Goal: Transaction & Acquisition: Download file/media

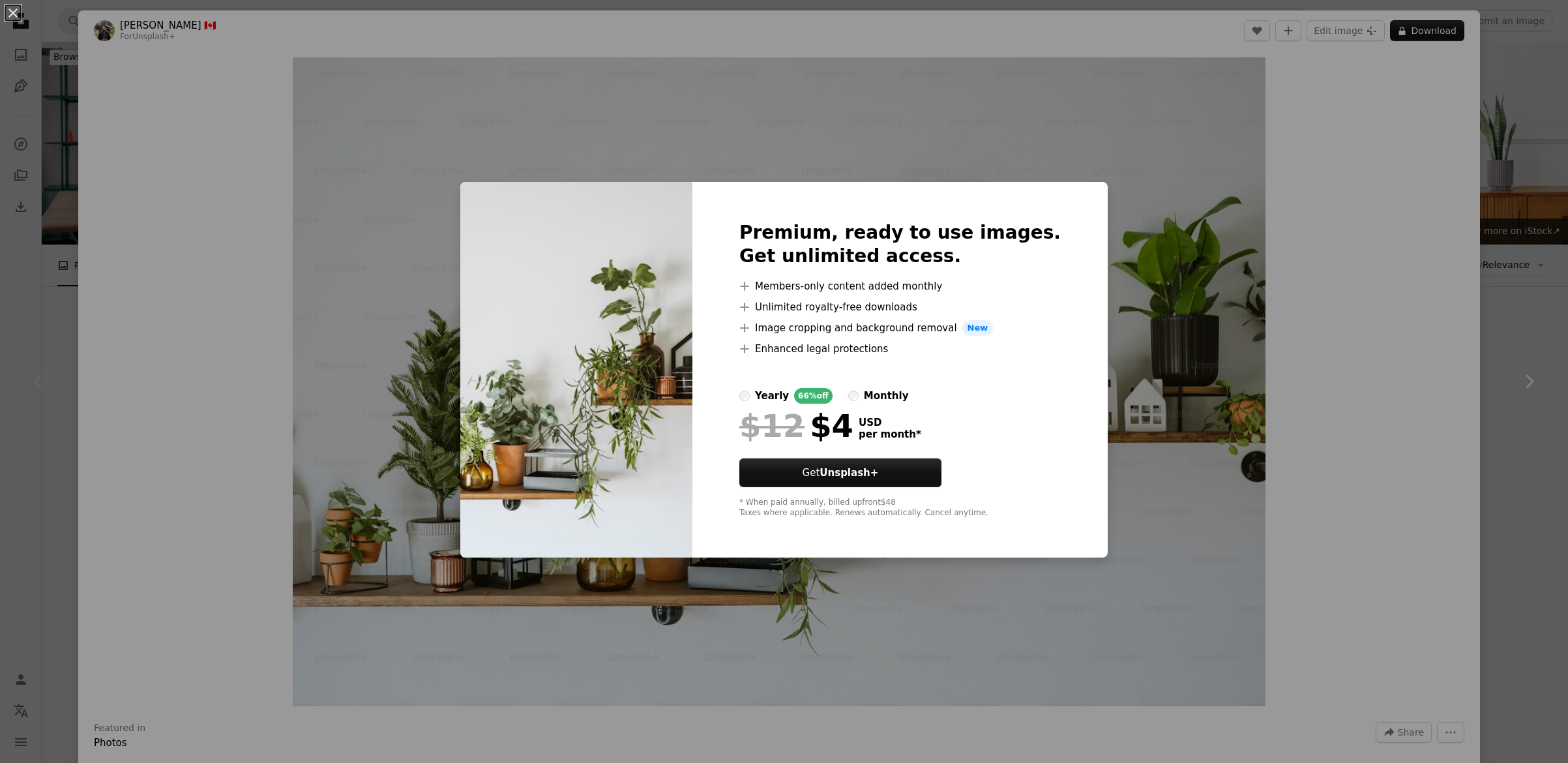
scroll to position [92, 0]
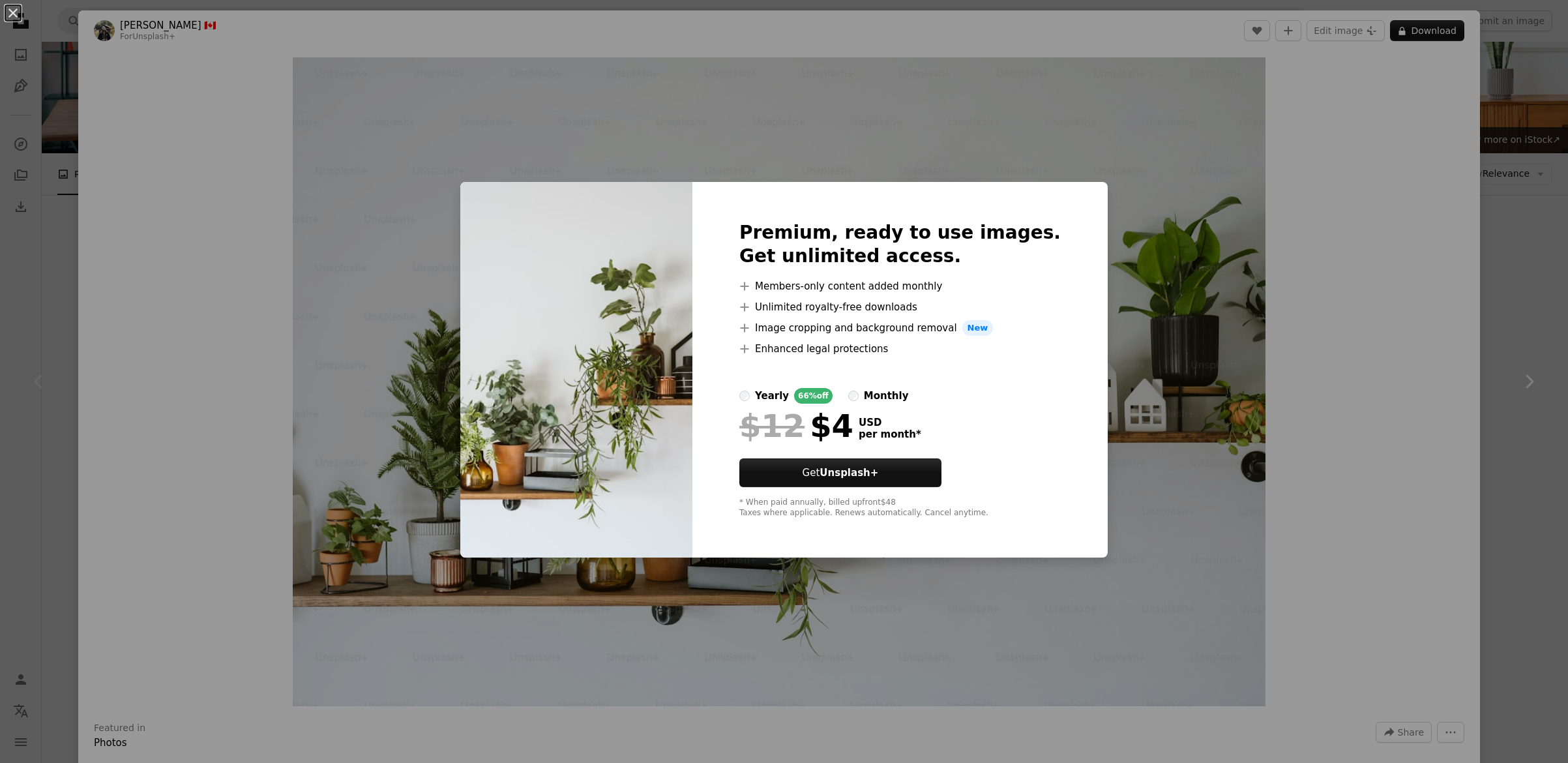
click at [1363, 112] on div "An X shape Premium, ready to use images. Get unlimited access. A plus sign Memb…" at bounding box center [784, 381] width 1568 height 763
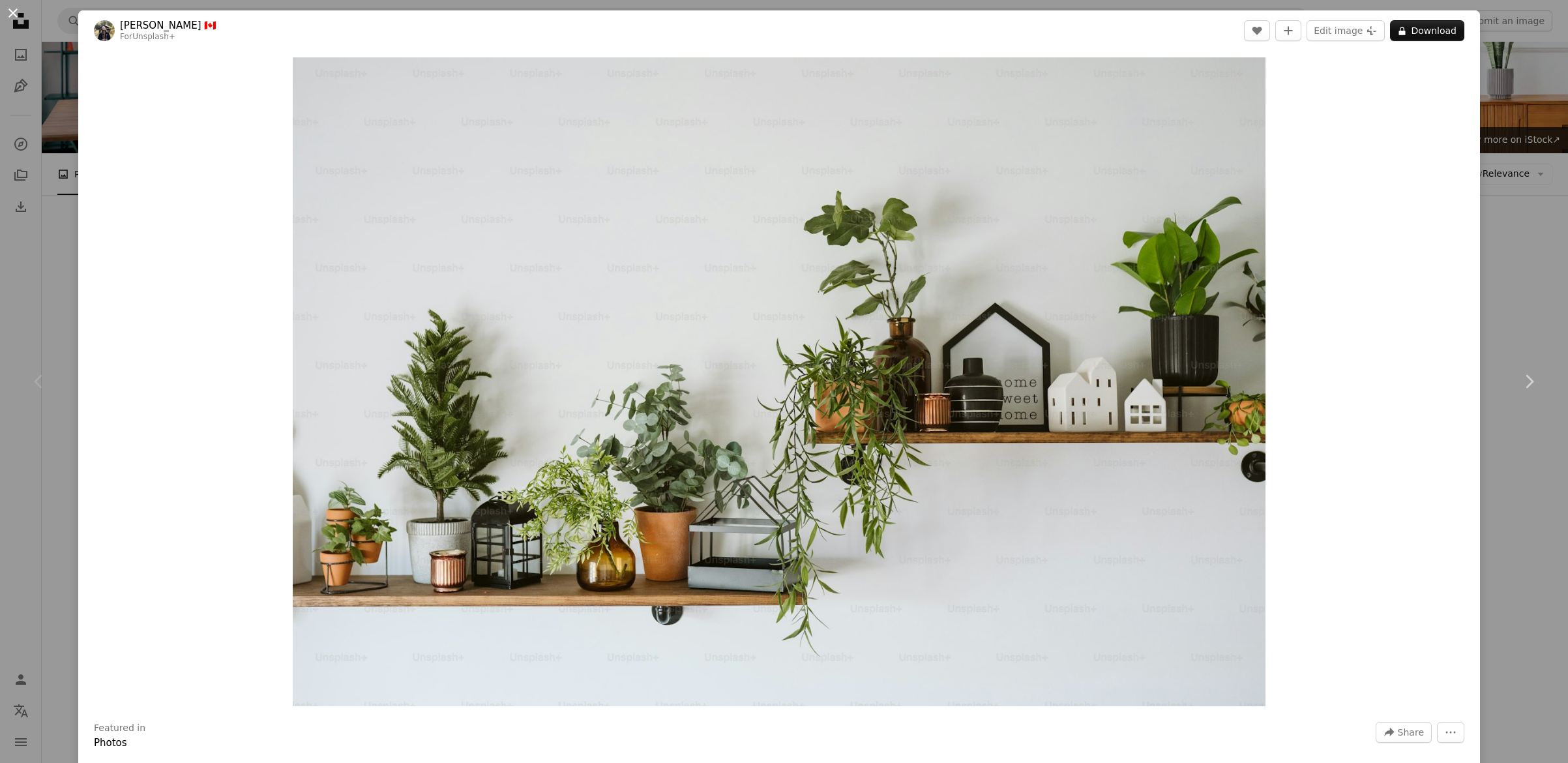
click at [8, 12] on button "An X shape" at bounding box center [13, 13] width 16 height 16
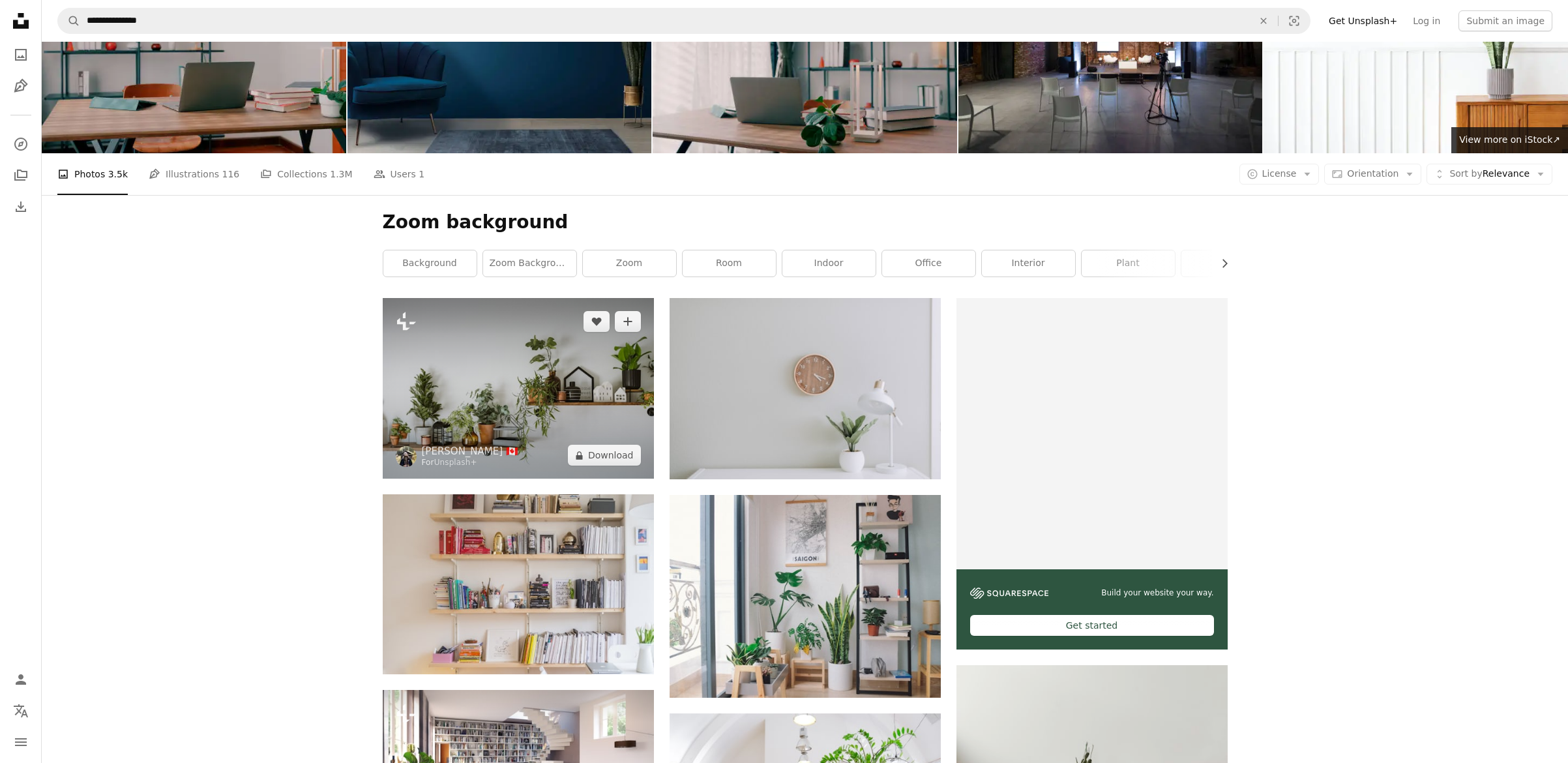
click at [532, 389] on img at bounding box center [518, 388] width 271 height 180
